Goal: Book appointment/travel/reservation

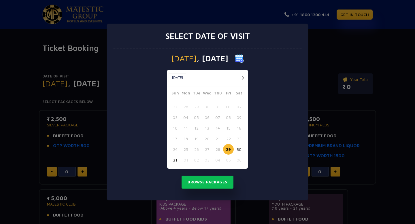
click at [173, 76] on button "[DATE]" at bounding box center [177, 77] width 18 height 9
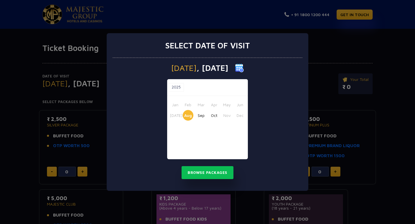
click at [198, 115] on button "Sep" at bounding box center [200, 115] width 11 height 11
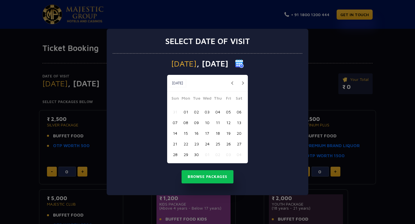
click at [227, 123] on button "12" at bounding box center [228, 122] width 11 height 11
click at [215, 177] on button "Browse Packages" at bounding box center [207, 176] width 52 height 13
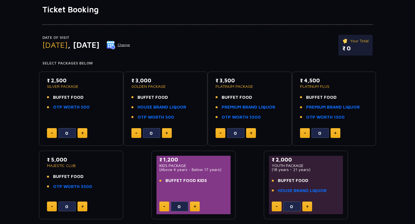
scroll to position [22, 0]
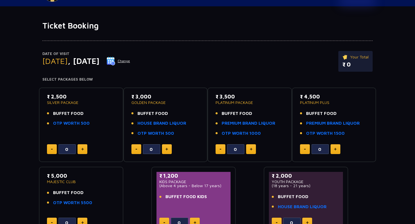
click at [81, 148] on button at bounding box center [82, 149] width 10 height 10
type input "2"
click at [67, 123] on link "OTP WORTH 500" at bounding box center [71, 123] width 37 height 7
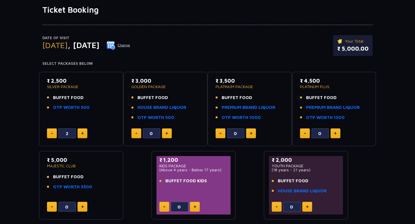
scroll to position [33, 0]
